Goal: Task Accomplishment & Management: Use online tool/utility

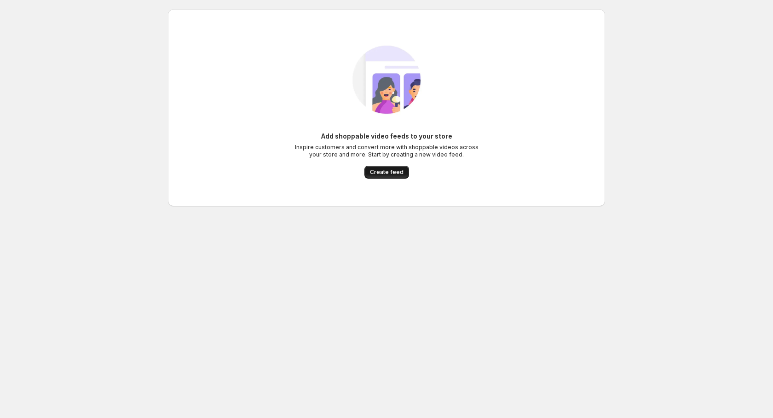
click at [391, 174] on span "Create feed" at bounding box center [387, 171] width 34 height 7
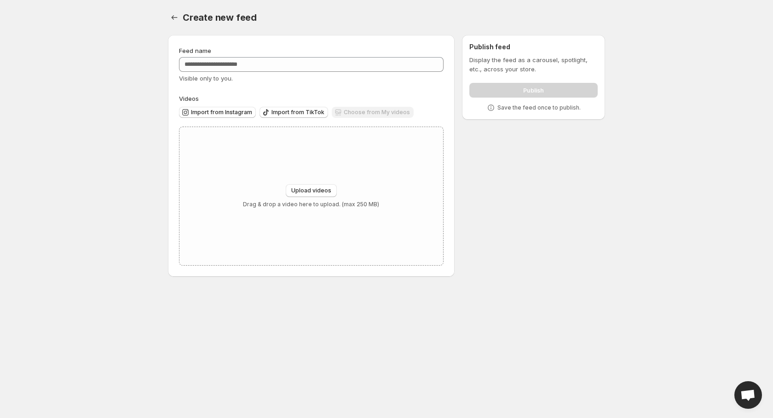
click at [126, 130] on body "Home Feeds Videos Subscription Settings Create new feed. This page is ready Cre…" at bounding box center [386, 209] width 773 height 418
click at [83, 178] on body "Home Feeds Videos Subscription Settings Create new feed. This page is ready Cre…" at bounding box center [386, 209] width 773 height 418
click at [229, 111] on span "Import from Instagram" at bounding box center [221, 112] width 61 height 7
click at [312, 190] on span "Upload videos" at bounding box center [311, 190] width 40 height 7
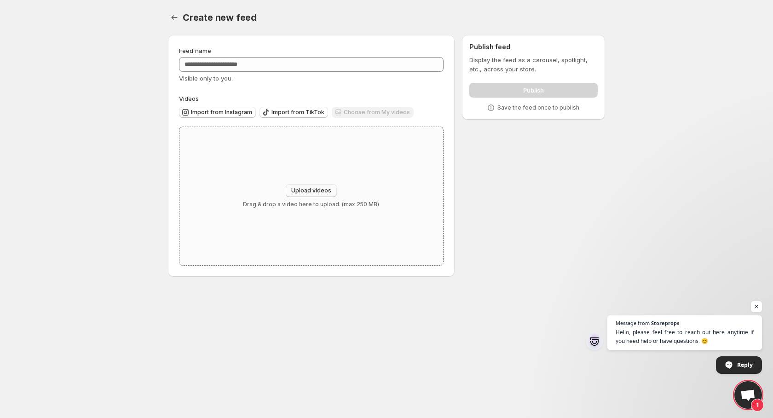
type input "**********"
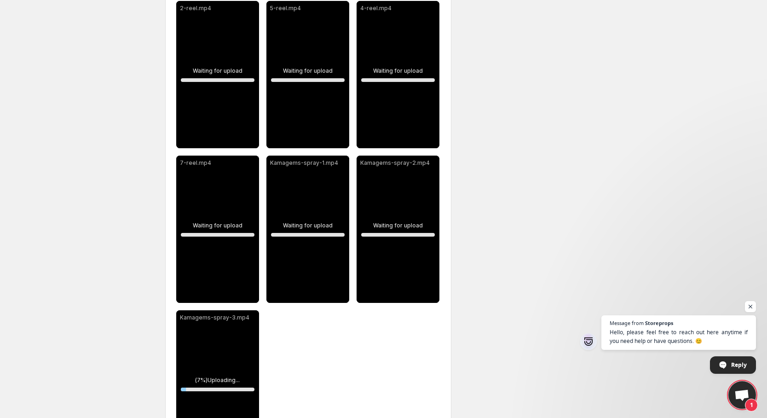
scroll to position [174, 0]
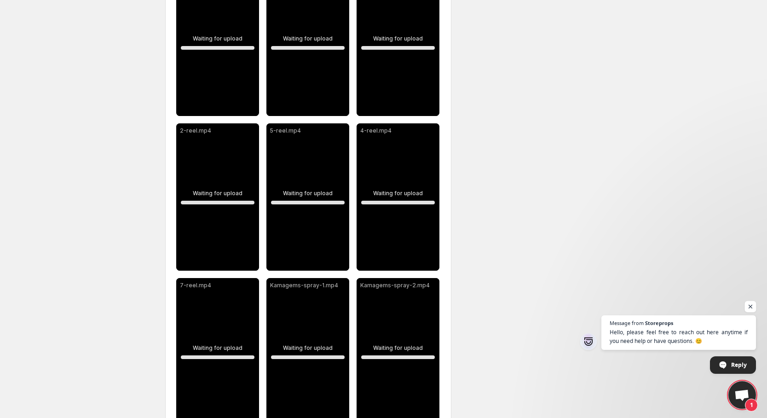
click at [750, 306] on span "Open chat" at bounding box center [750, 306] width 11 height 11
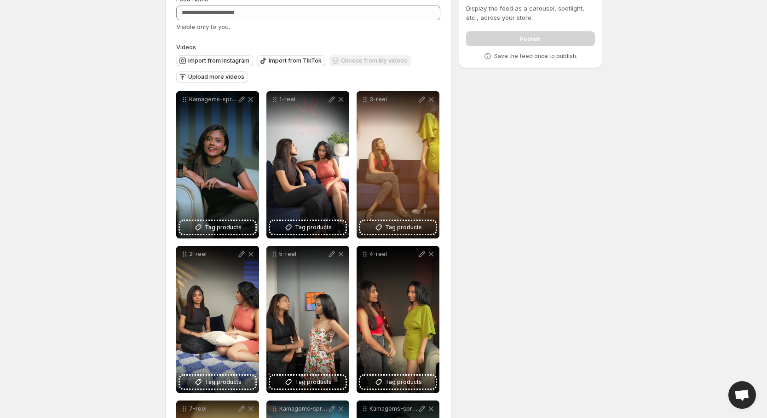
scroll to position [0, 0]
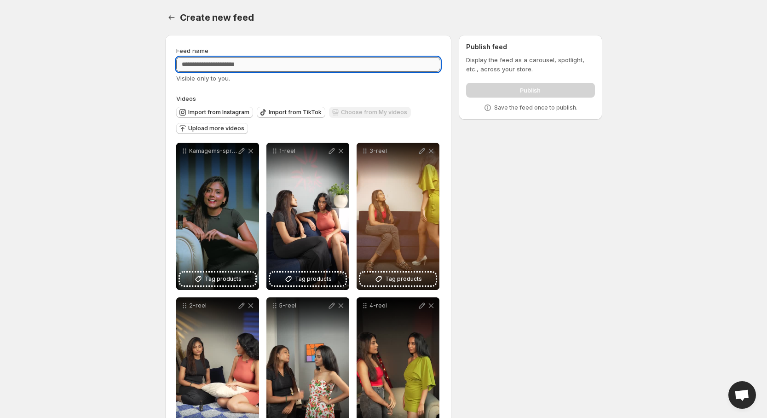
click at [254, 61] on input "Feed name" at bounding box center [308, 64] width 264 height 15
click at [189, 66] on input "********" at bounding box center [308, 64] width 264 height 15
drag, startPoint x: 201, startPoint y: 64, endPoint x: 218, endPoint y: 59, distance: 17.3
click at [201, 63] on input "********" at bounding box center [308, 64] width 264 height 15
type input "********"
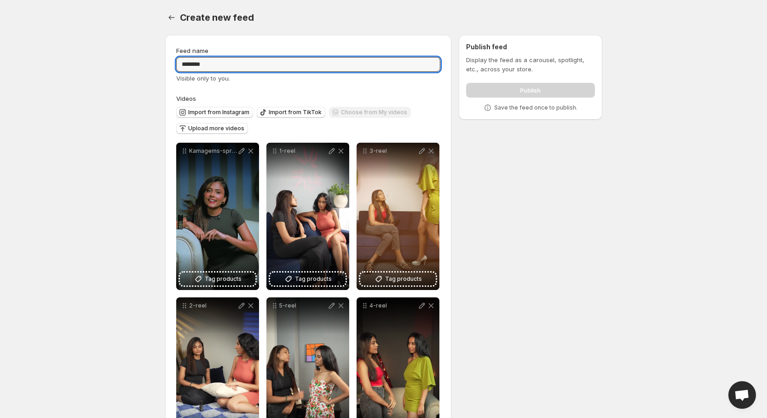
click at [491, 215] on div "**********" at bounding box center [380, 402] width 444 height 748
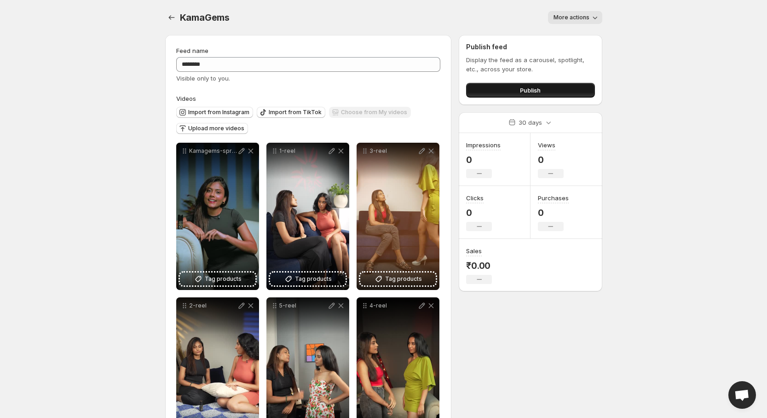
click at [499, 94] on button "Publish" at bounding box center [530, 90] width 128 height 15
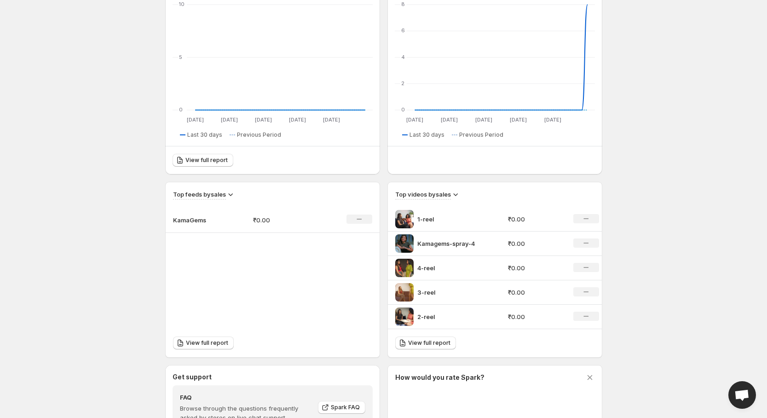
scroll to position [102, 0]
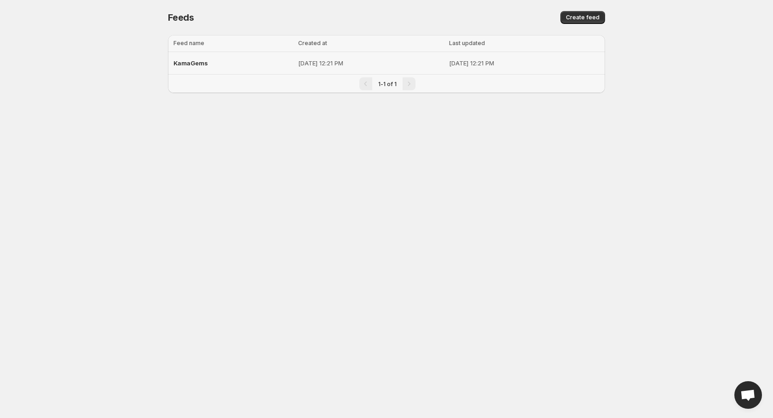
click at [449, 59] on p "Sep 11, 2025, 12:21 PM" at bounding box center [524, 62] width 150 height 9
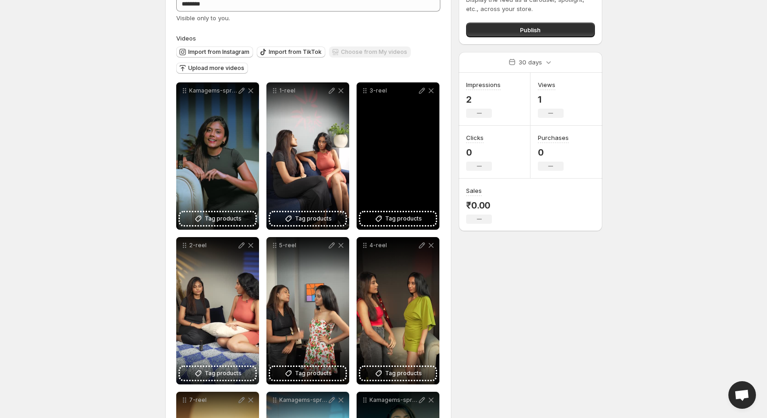
scroll to position [52, 0]
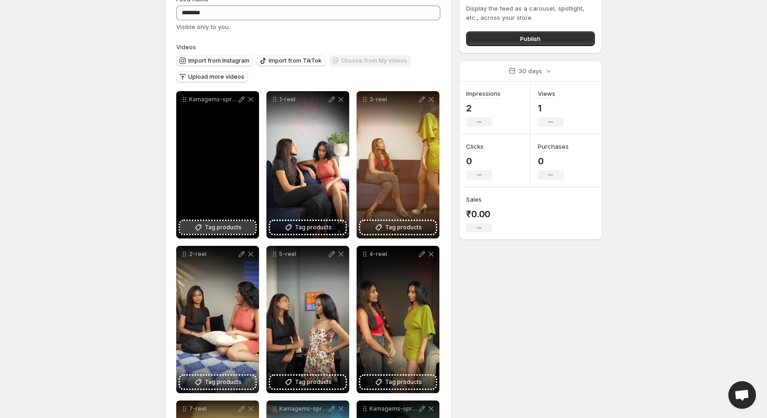
click at [229, 227] on span "Tag products" at bounding box center [223, 227] width 37 height 9
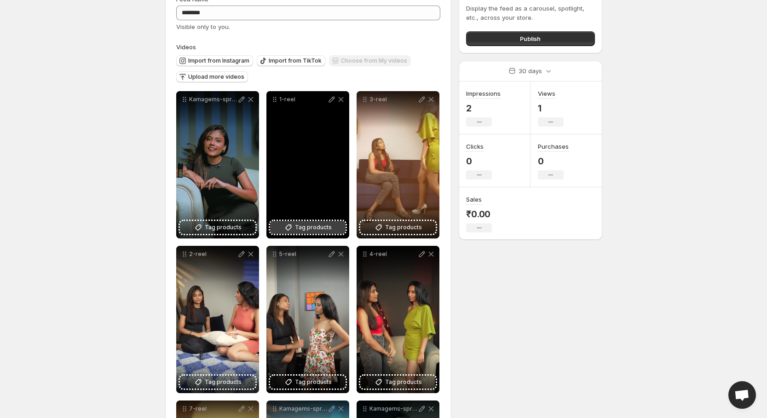
click at [302, 225] on span "Tag products" at bounding box center [313, 227] width 37 height 9
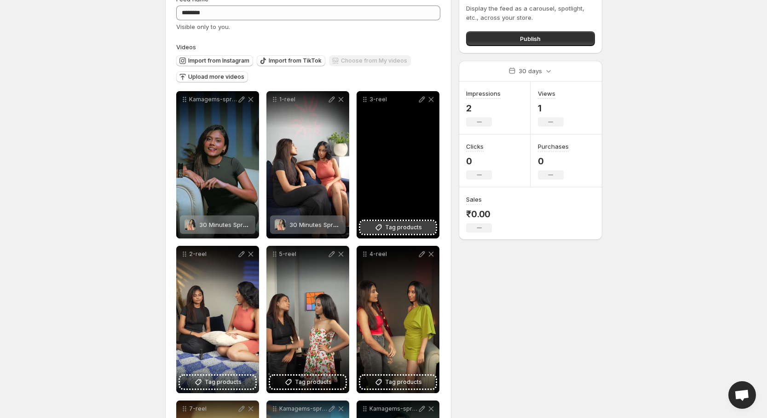
click at [394, 229] on span "Tag products" at bounding box center [403, 227] width 37 height 9
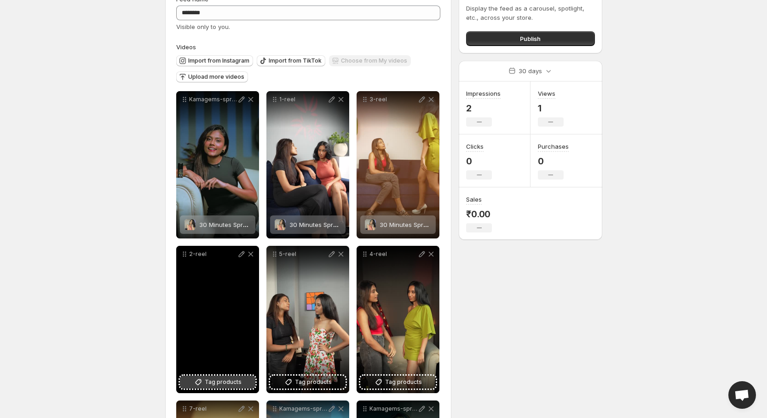
click at [219, 382] on span "Tag products" at bounding box center [223, 381] width 37 height 9
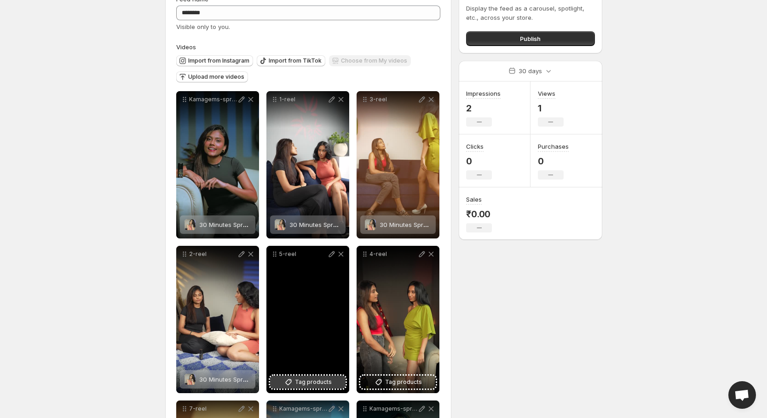
click at [324, 379] on span "Tag products" at bounding box center [313, 381] width 37 height 9
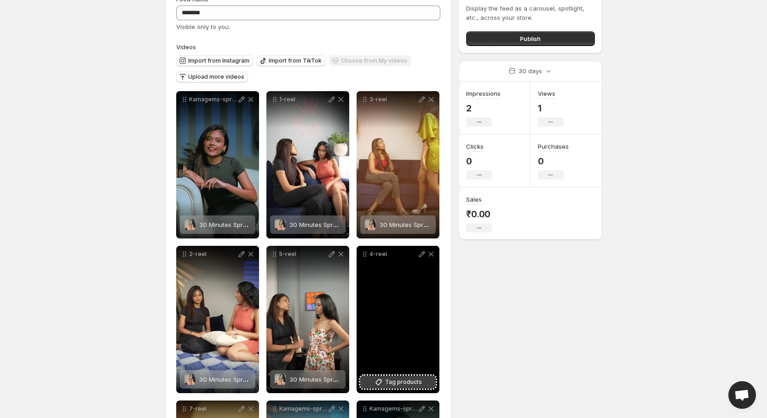
click at [400, 385] on span "Tag products" at bounding box center [403, 381] width 37 height 9
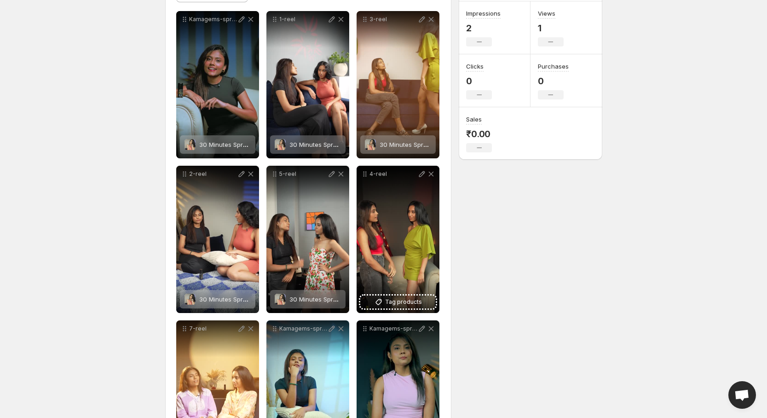
scroll to position [235, 0]
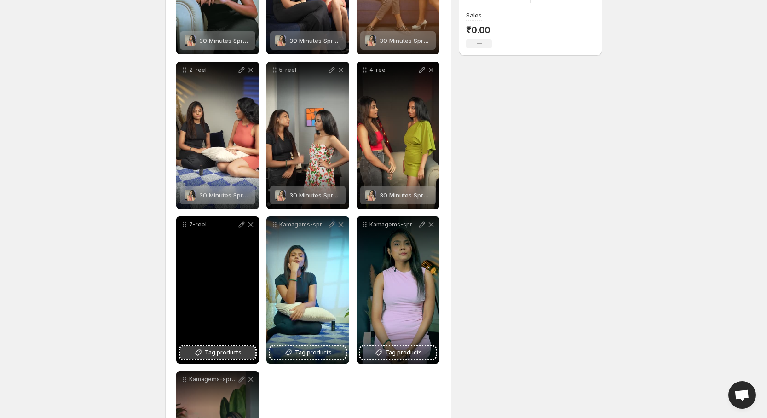
click at [219, 354] on span "Tag products" at bounding box center [223, 352] width 37 height 9
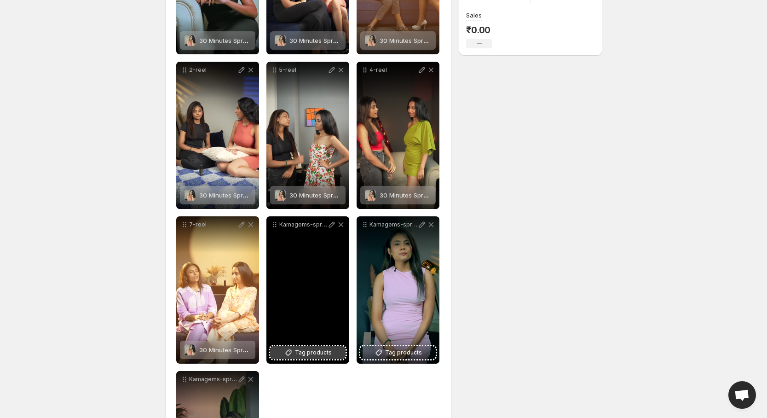
click at [299, 350] on span "Tag products" at bounding box center [313, 352] width 37 height 9
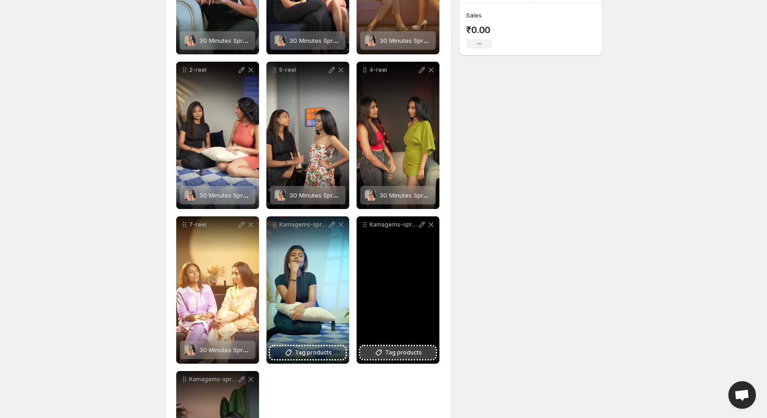
click at [410, 346] on button "Tag products" at bounding box center [397, 352] width 75 height 13
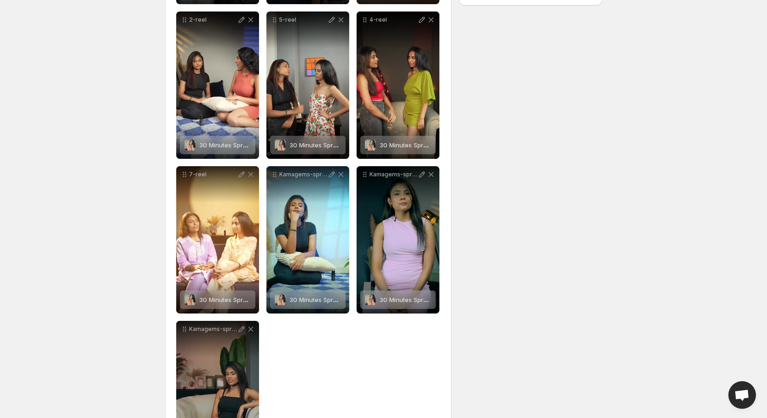
scroll to position [358, 0]
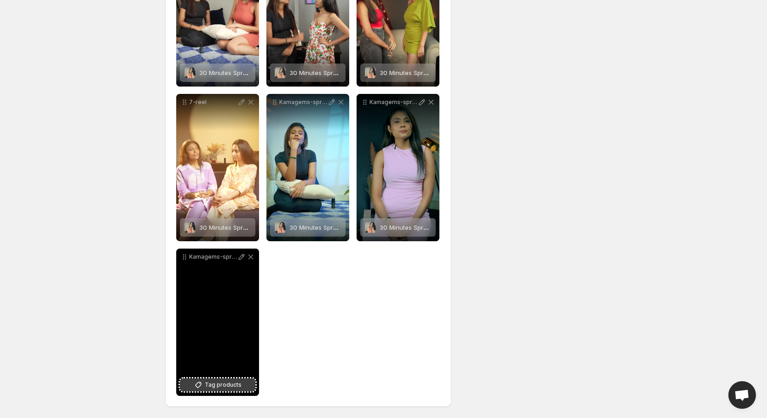
click at [232, 383] on span "Tag products" at bounding box center [223, 384] width 37 height 9
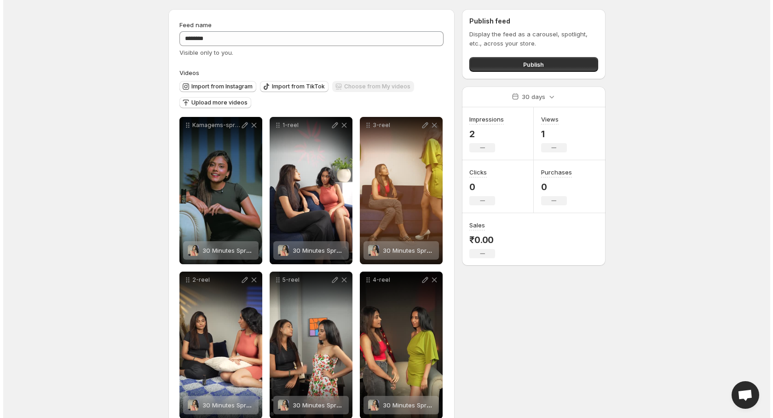
scroll to position [0, 0]
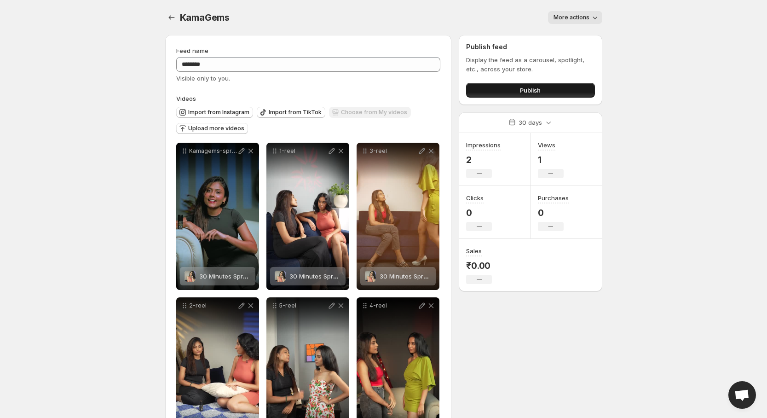
click at [511, 91] on button "Publish" at bounding box center [530, 90] width 128 height 15
click at [178, 19] on div at bounding box center [172, 17] width 15 height 13
click at [168, 19] on icon "Settings" at bounding box center [171, 17] width 9 height 9
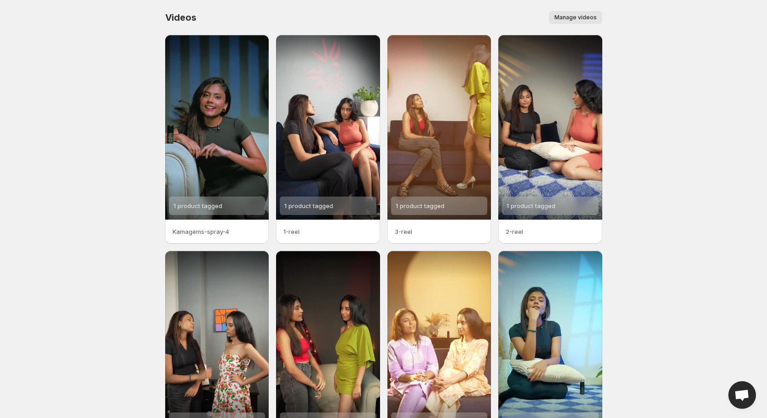
click at [567, 20] on span "Manage videos" at bounding box center [575, 17] width 42 height 7
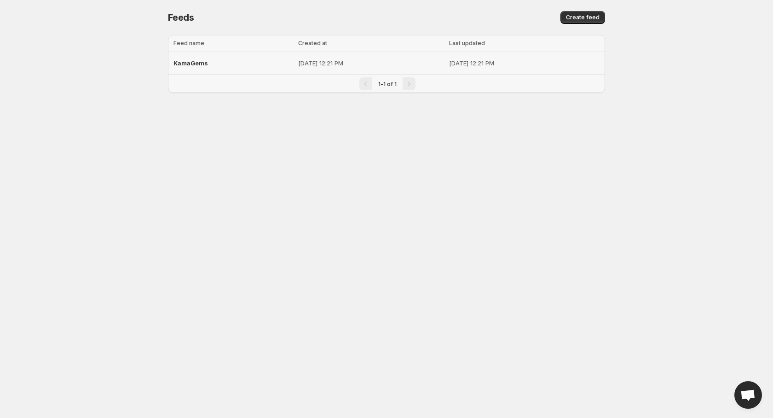
click at [241, 68] on div "KamaGems" at bounding box center [232, 63] width 119 height 17
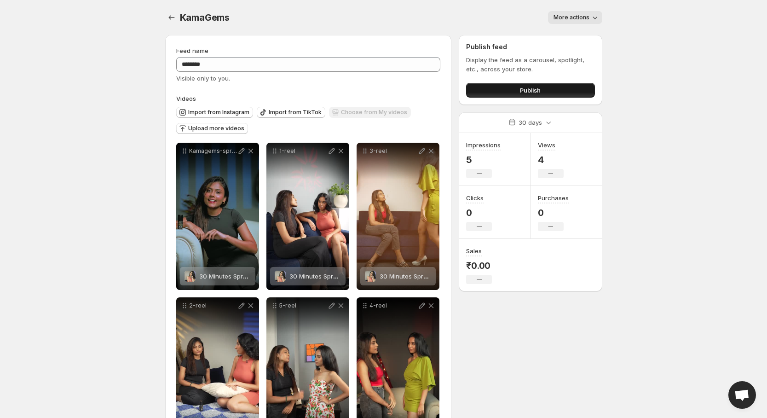
click at [514, 93] on button "Publish" at bounding box center [530, 90] width 128 height 15
